Goal: Information Seeking & Learning: Learn about a topic

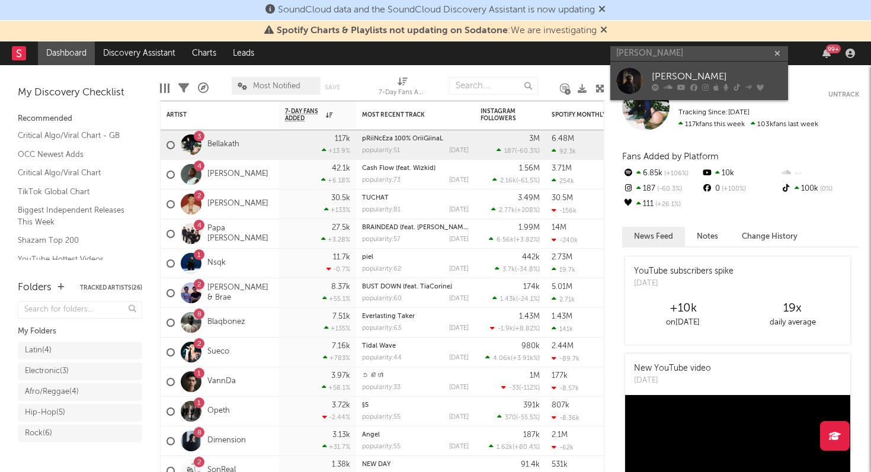
type input "[PERSON_NAME]"
click at [720, 81] on div "[PERSON_NAME]" at bounding box center [717, 77] width 130 height 14
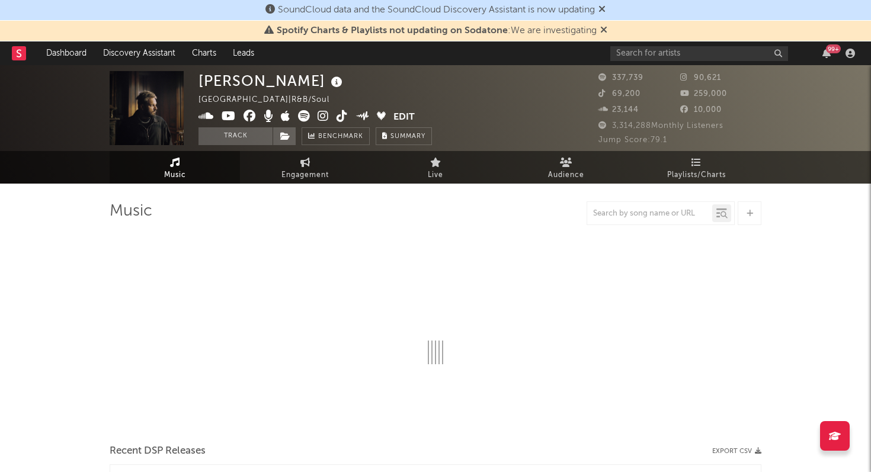
select select "6m"
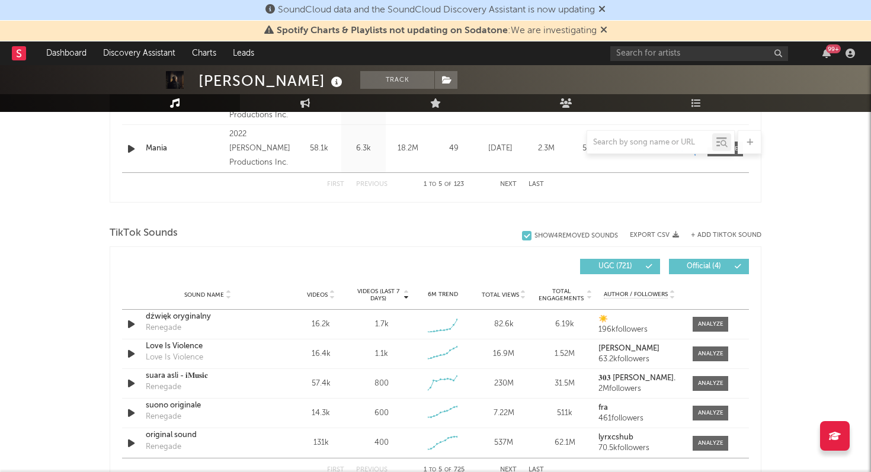
scroll to position [699, 0]
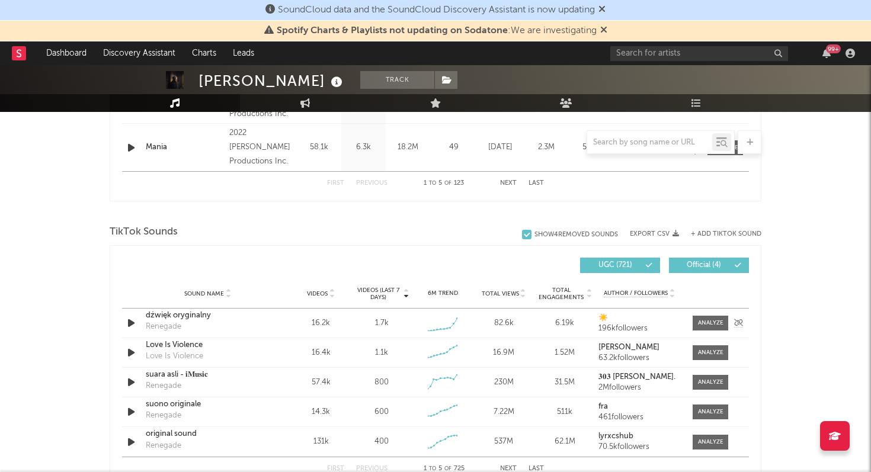
click at [197, 317] on div "dźwięk oryginalny" at bounding box center [208, 316] width 124 height 12
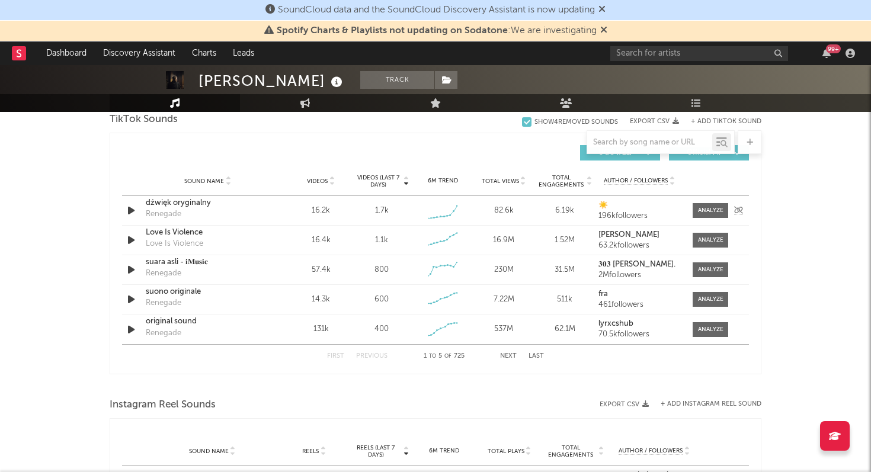
scroll to position [831, 0]
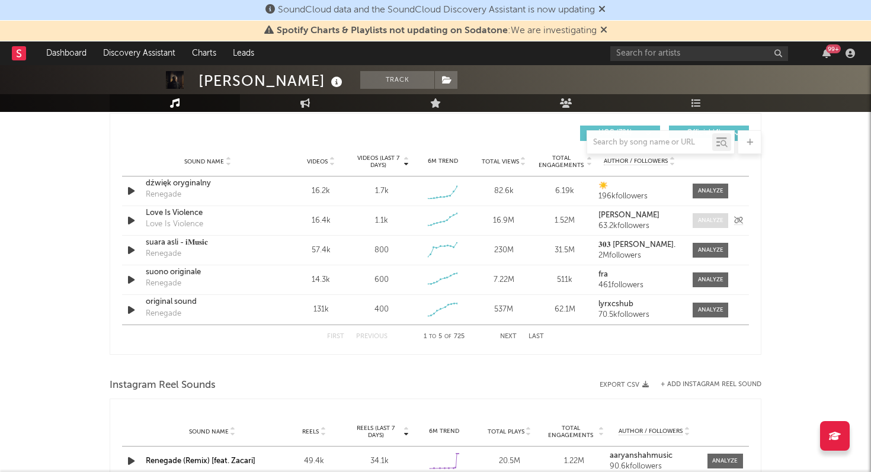
click at [702, 224] on div at bounding box center [710, 220] width 25 height 9
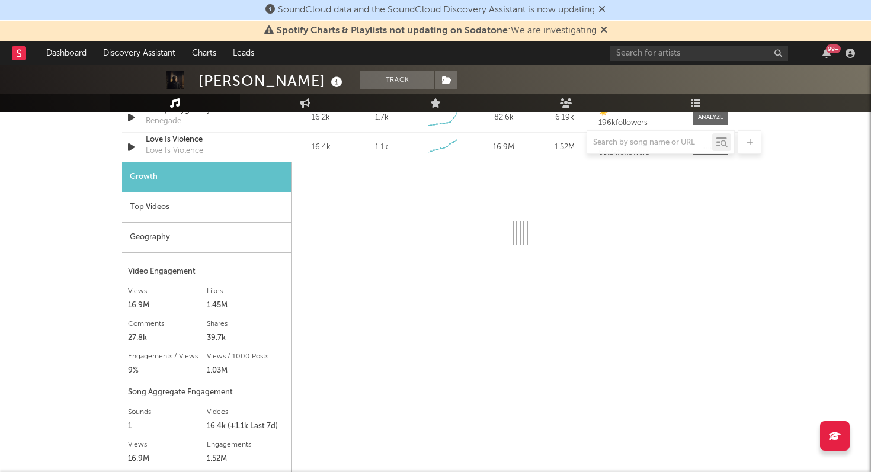
scroll to position [913, 0]
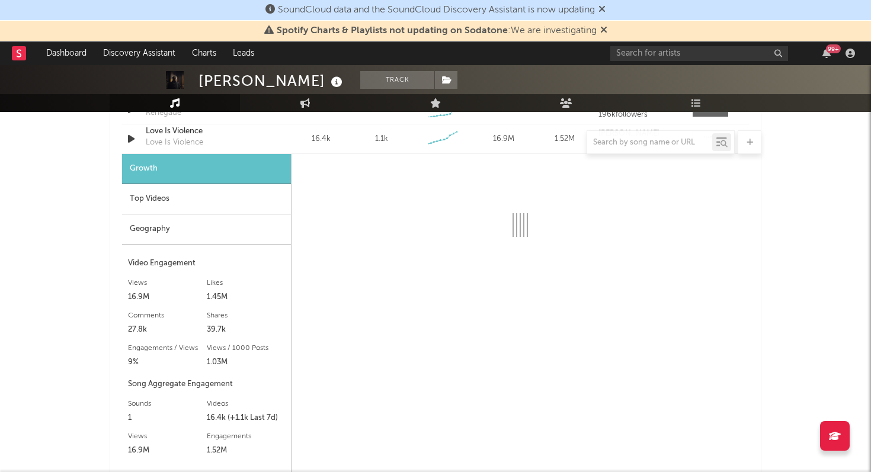
select select "6m"
